Goal: Task Accomplishment & Management: Use online tool/utility

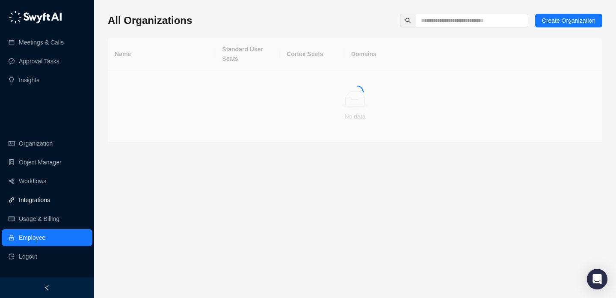
click at [32, 201] on link "Integrations" at bounding box center [34, 199] width 31 height 17
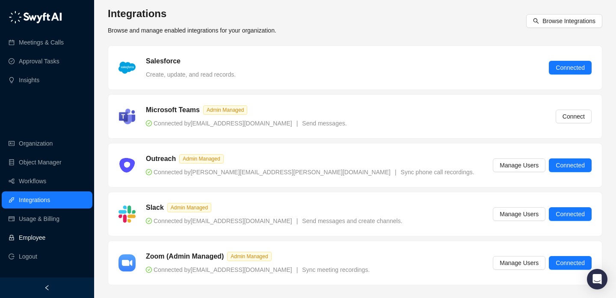
click at [45, 236] on link "Employee" at bounding box center [32, 237] width 27 height 17
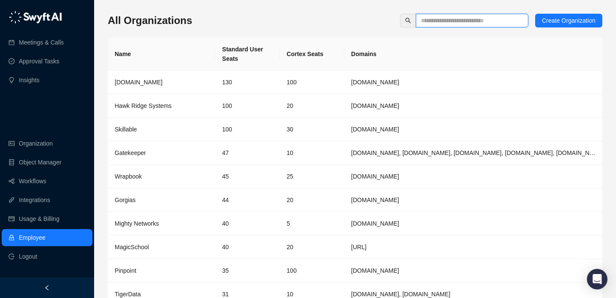
click at [466, 21] on input "text" at bounding box center [468, 20] width 95 height 9
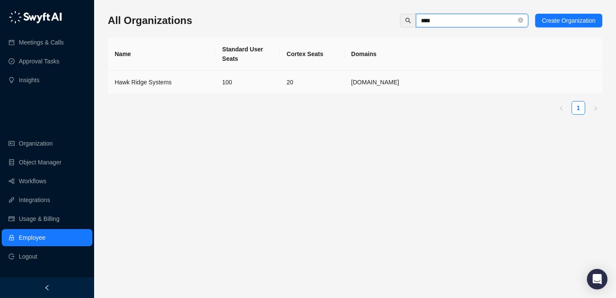
type input "****"
click at [319, 83] on td "20" at bounding box center [312, 83] width 65 height 24
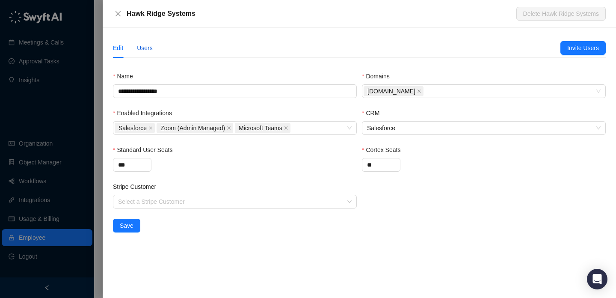
click at [150, 46] on div "Users" at bounding box center [145, 47] width 16 height 9
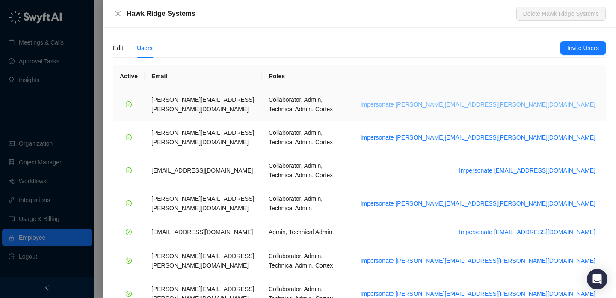
click at [552, 101] on span "Impersonate alice.ketch@synthesia.io" at bounding box center [477, 104] width 235 height 9
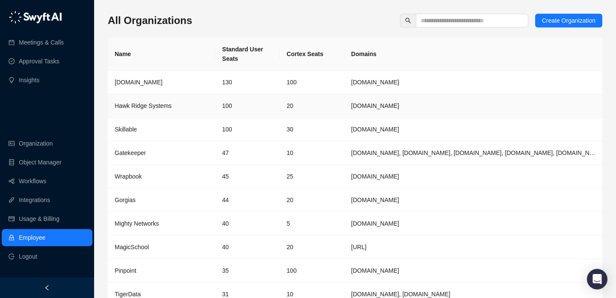
click at [221, 104] on td "100" at bounding box center [247, 106] width 65 height 24
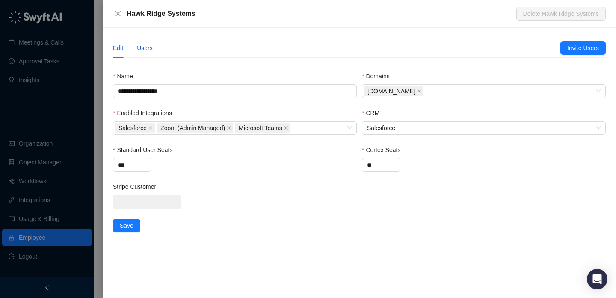
click at [145, 47] on div "Users" at bounding box center [145, 47] width 16 height 9
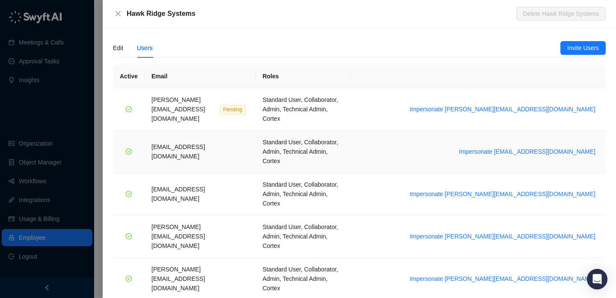
click at [537, 130] on td "Impersonate daoudl@hawkridgesys.com" at bounding box center [477, 151] width 255 height 42
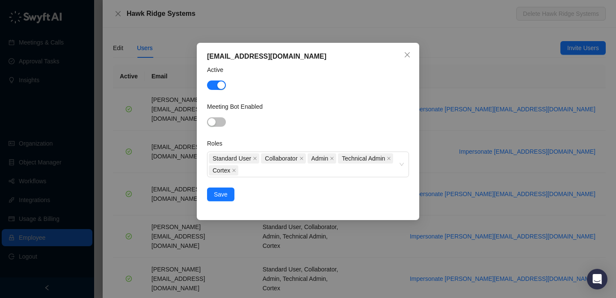
click at [501, 128] on div "daoudl@hawkridgesys.com Active Meeting Bot Enabled Roles Standard User Collabor…" at bounding box center [308, 149] width 616 height 298
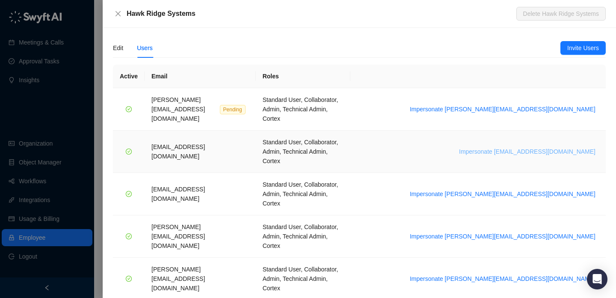
click at [511, 147] on span "Impersonate daoudl@hawkridgesys.com" at bounding box center [527, 151] width 136 height 9
